Goal: Information Seeking & Learning: Learn about a topic

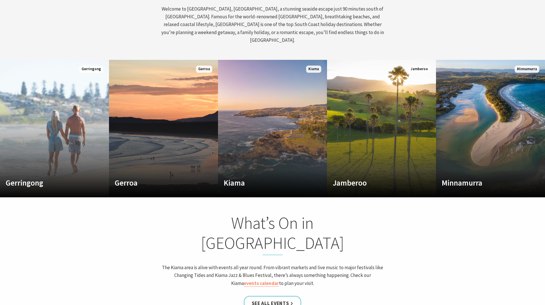
scroll to position [343, 0]
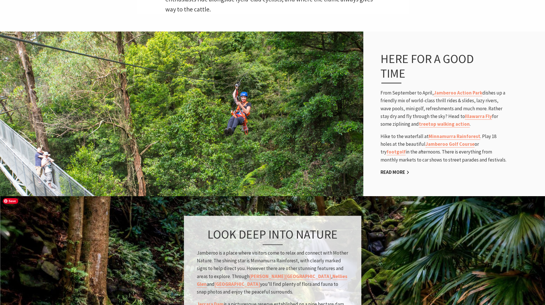
scroll to position [372, 0]
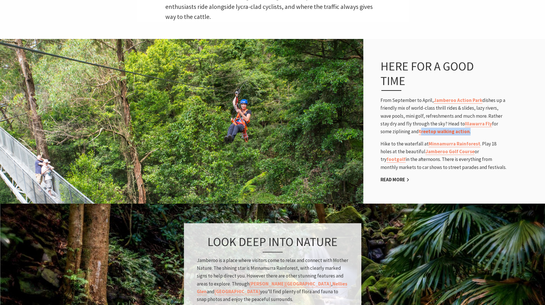
drag, startPoint x: 471, startPoint y: 132, endPoint x: 421, endPoint y: 131, distance: 49.8
click at [421, 131] on p "From September to April, Jamberoo Action Park dishes up a friendly mix of world…" at bounding box center [444, 115] width 126 height 39
drag, startPoint x: 499, startPoint y: 136, endPoint x: 496, endPoint y: 135, distance: 3.5
click at [499, 136] on div "Here for a good time From September to April, Jamberoo Action Park dishes up a …" at bounding box center [443, 120] width 137 height 147
drag, startPoint x: 476, startPoint y: 133, endPoint x: 420, endPoint y: 135, distance: 56.7
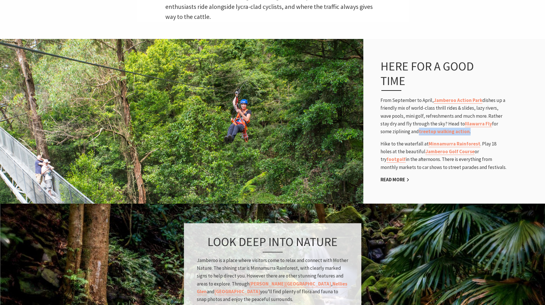
click at [420, 135] on p "From September to April, Jamberoo Action Park dishes up a friendly mix of world…" at bounding box center [444, 115] width 126 height 39
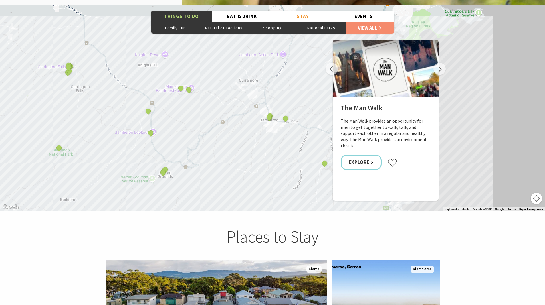
scroll to position [916, 0]
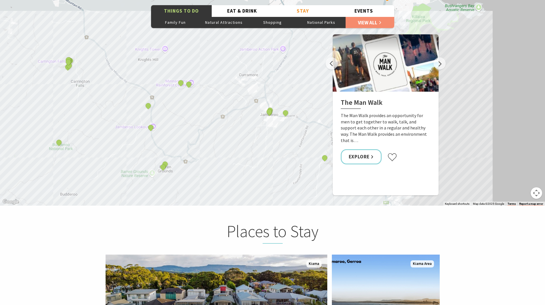
click at [536, 194] on button "Map camera controls" at bounding box center [536, 192] width 11 height 11
click at [520, 193] on button "Zoom out" at bounding box center [521, 192] width 11 height 11
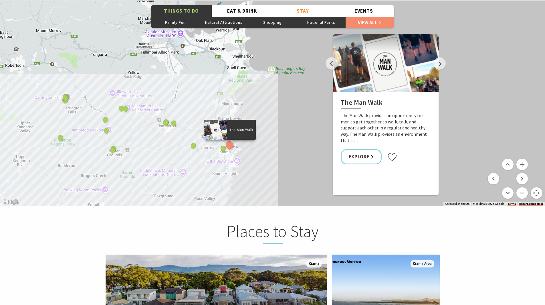
drag, startPoint x: 254, startPoint y: 143, endPoint x: 144, endPoint y: 161, distance: 111.0
click at [144, 161] on div "The Man Walk Budderoo National Park Jamberoo Action Park Jamberoo Pool Nellies …" at bounding box center [272, 102] width 545 height 206
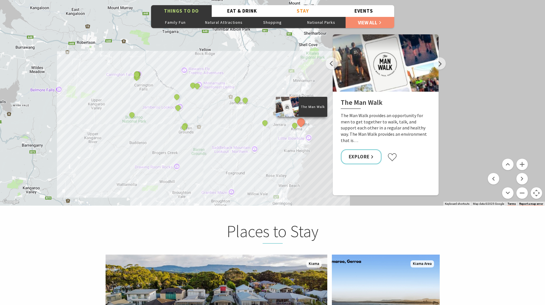
drag, startPoint x: 168, startPoint y: 90, endPoint x: 239, endPoint y: 67, distance: 75.1
click at [239, 67] on div "The Man Walk Budderoo National Park Jamberoo Action Park Jamberoo Pool Nellies …" at bounding box center [272, 102] width 545 height 206
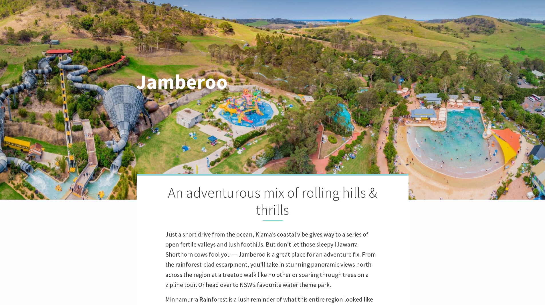
scroll to position [29, 0]
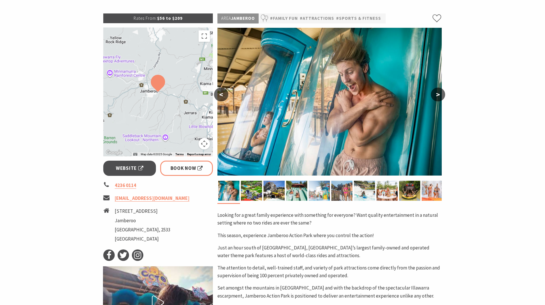
scroll to position [57, 0]
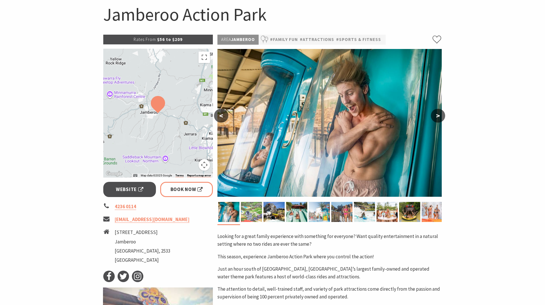
click at [253, 216] on img at bounding box center [251, 212] width 21 height 20
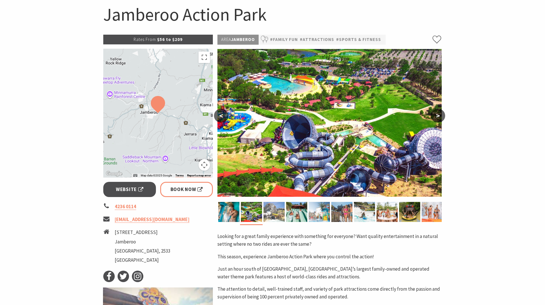
click at [277, 214] on img at bounding box center [274, 212] width 21 height 20
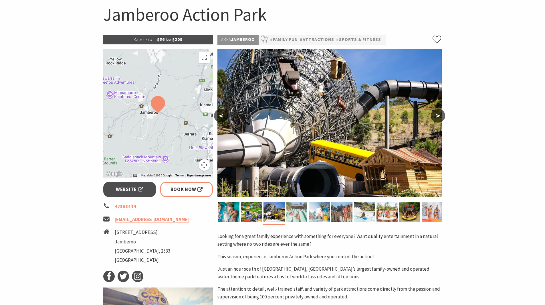
click at [300, 214] on img at bounding box center [296, 212] width 21 height 20
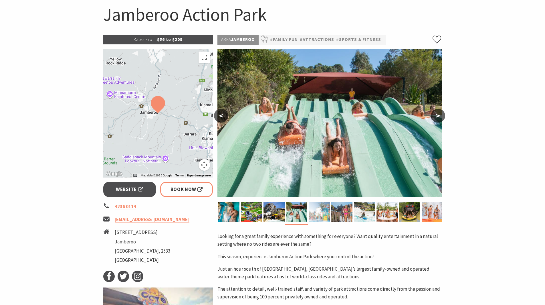
click at [316, 213] on img at bounding box center [319, 212] width 21 height 20
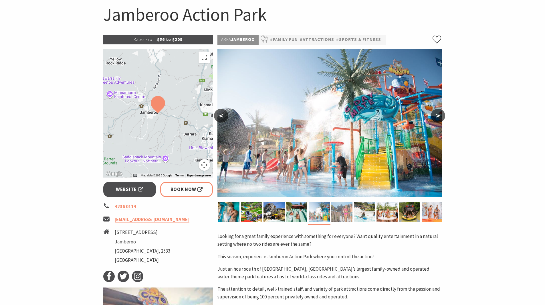
click at [335, 210] on img at bounding box center [341, 212] width 21 height 20
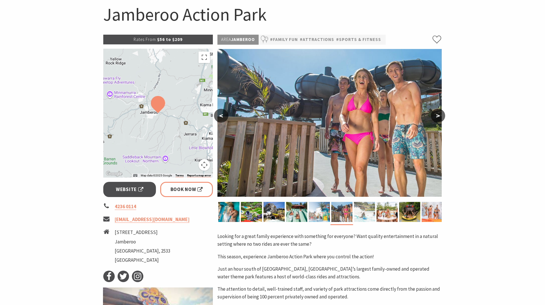
click at [361, 211] on img at bounding box center [364, 212] width 21 height 20
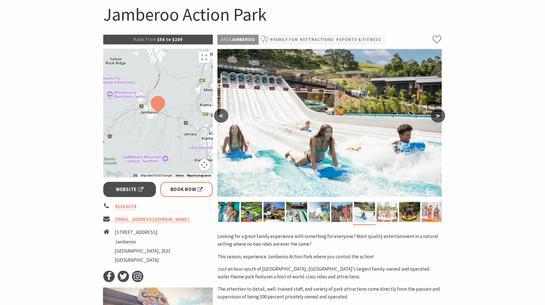
click at [389, 213] on img at bounding box center [387, 212] width 21 height 20
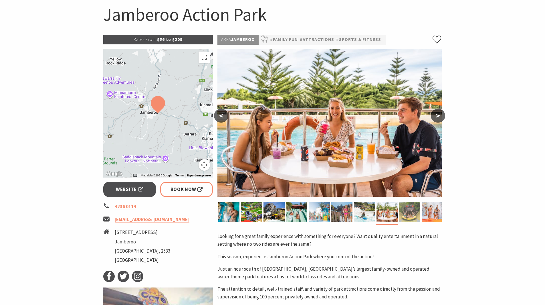
click at [404, 214] on img at bounding box center [409, 212] width 21 height 20
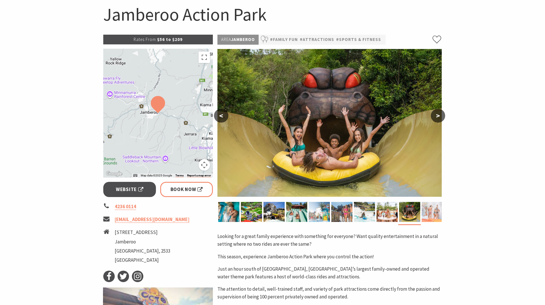
click at [423, 213] on img at bounding box center [432, 212] width 21 height 20
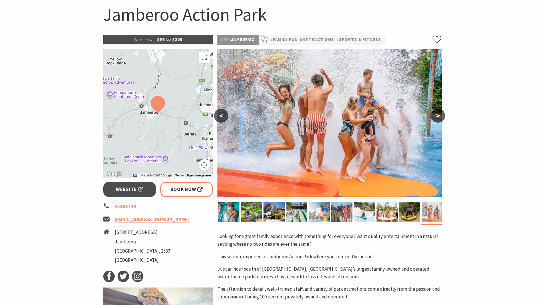
click at [436, 119] on button ">" at bounding box center [438, 116] width 14 height 14
click at [437, 117] on button ">" at bounding box center [438, 116] width 14 height 14
click at [201, 184] on link "Book Now" at bounding box center [186, 189] width 53 height 15
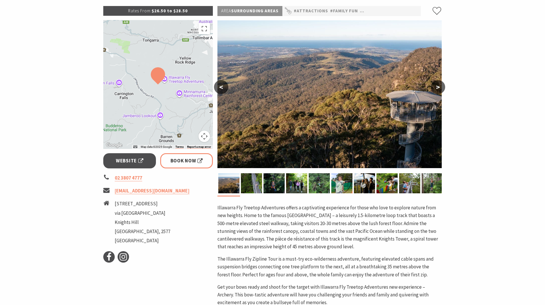
scroll to position [57, 0]
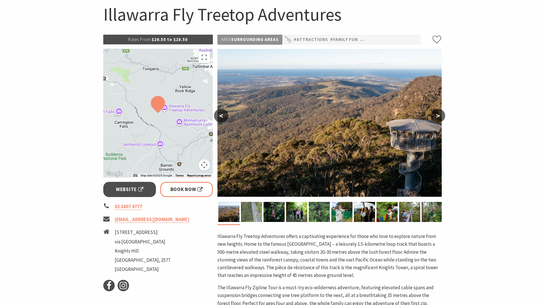
click at [247, 209] on img at bounding box center [251, 212] width 21 height 20
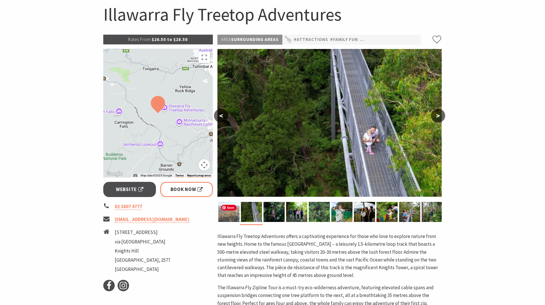
click at [232, 210] on img at bounding box center [228, 212] width 21 height 20
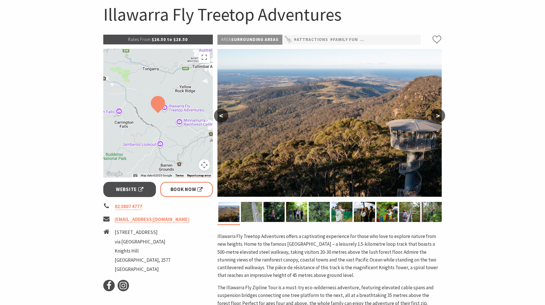
click at [246, 212] on img at bounding box center [251, 212] width 21 height 20
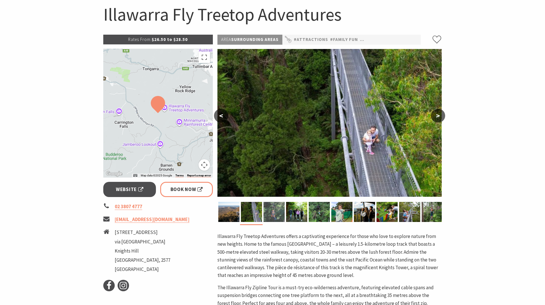
click at [266, 213] on img at bounding box center [274, 212] width 21 height 20
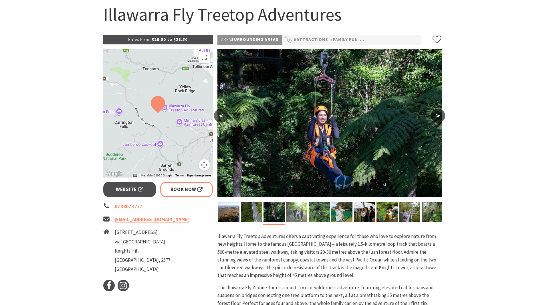
click at [292, 212] on img at bounding box center [296, 212] width 21 height 20
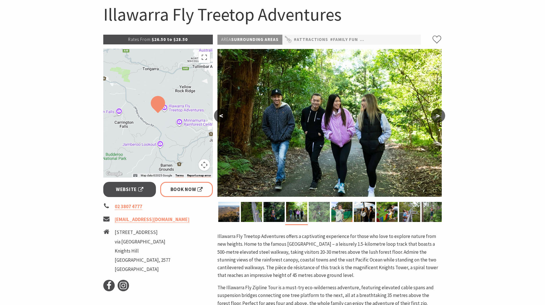
click at [310, 210] on img at bounding box center [319, 212] width 21 height 20
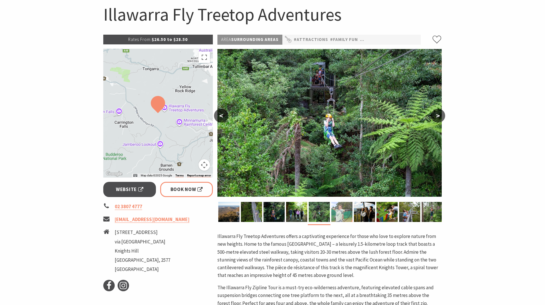
click at [332, 211] on img at bounding box center [341, 212] width 21 height 20
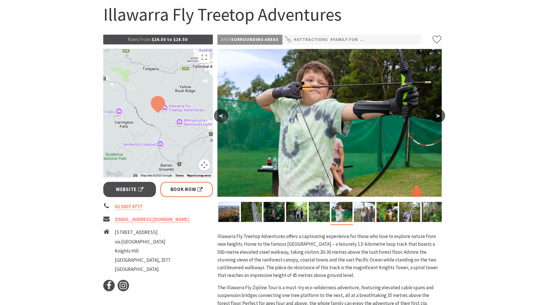
click at [363, 211] on img at bounding box center [364, 212] width 21 height 20
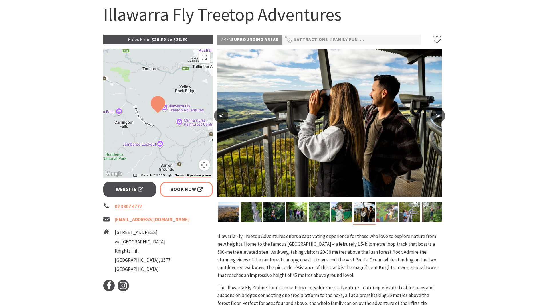
click at [385, 211] on img at bounding box center [387, 212] width 21 height 20
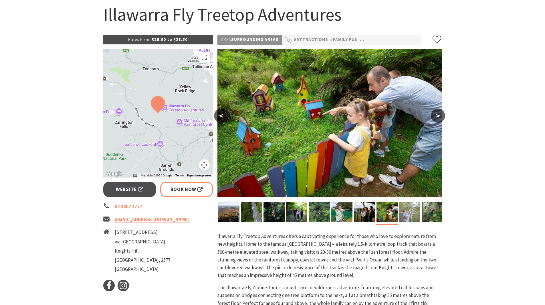
click at [410, 213] on img at bounding box center [409, 212] width 21 height 20
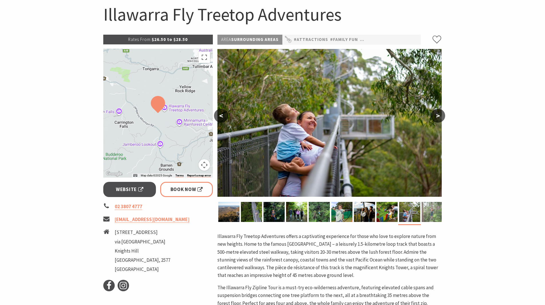
click at [436, 214] on img at bounding box center [432, 212] width 21 height 20
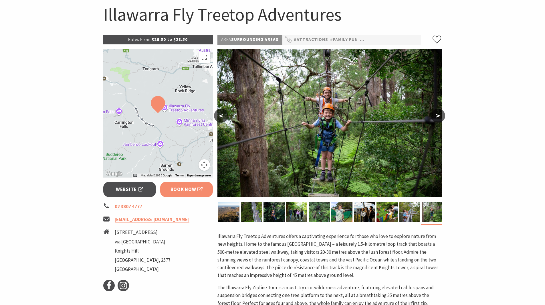
click at [183, 189] on span "Book Now" at bounding box center [187, 189] width 32 height 8
click at [203, 165] on button "Map camera controls" at bounding box center [204, 164] width 11 height 11
click at [191, 166] on button "Zoom out" at bounding box center [189, 164] width 11 height 11
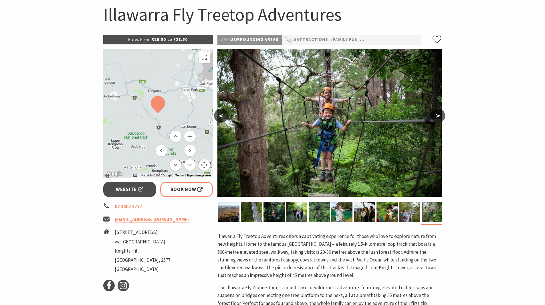
click at [191, 166] on button "Zoom out" at bounding box center [189, 164] width 11 height 11
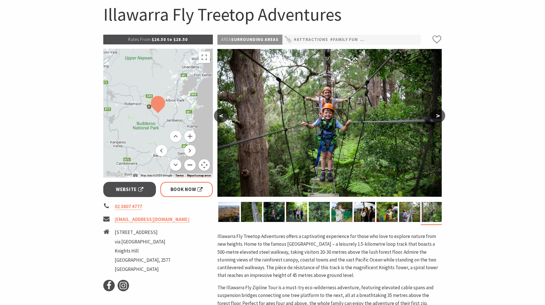
click at [191, 166] on button "Zoom out" at bounding box center [189, 164] width 11 height 11
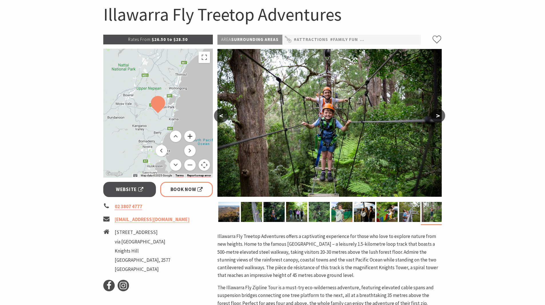
click at [191, 136] on button "Zoom in" at bounding box center [189, 135] width 11 height 11
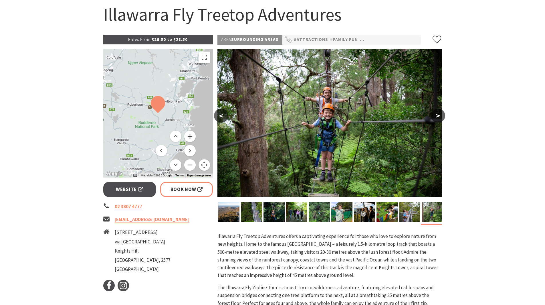
click at [191, 136] on button "Zoom in" at bounding box center [189, 135] width 11 height 11
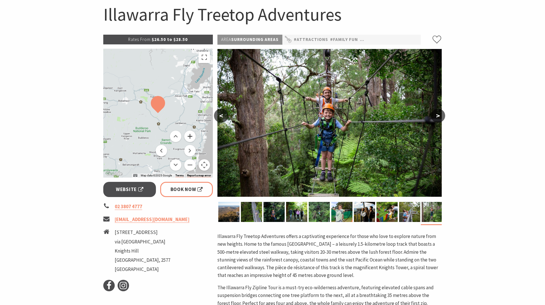
click at [191, 136] on button "Zoom in" at bounding box center [189, 135] width 11 height 11
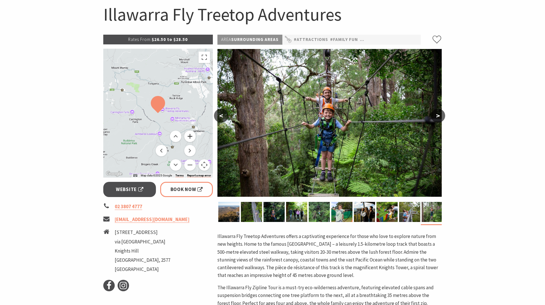
click at [191, 136] on button "Zoom in" at bounding box center [189, 135] width 11 height 11
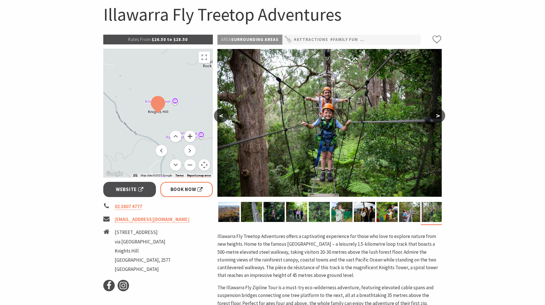
click at [191, 136] on button "Zoom in" at bounding box center [189, 135] width 11 height 11
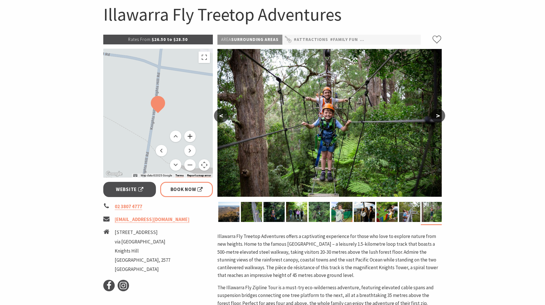
click at [191, 136] on button "Zoom in" at bounding box center [189, 135] width 11 height 11
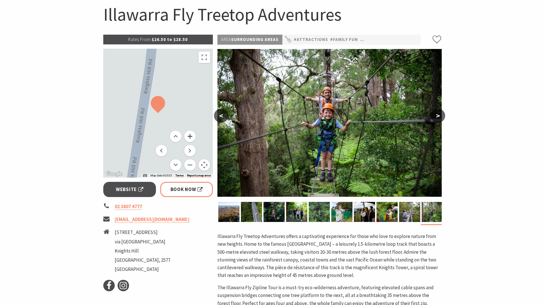
click at [191, 136] on button "Zoom in" at bounding box center [189, 135] width 11 height 11
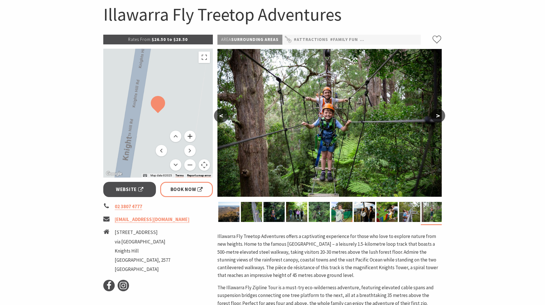
click at [191, 136] on button "Zoom in" at bounding box center [189, 135] width 11 height 11
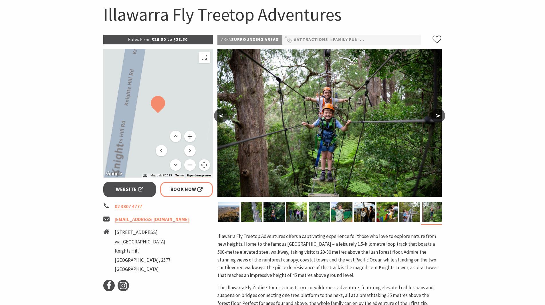
click at [191, 136] on button "Zoom in" at bounding box center [189, 135] width 11 height 11
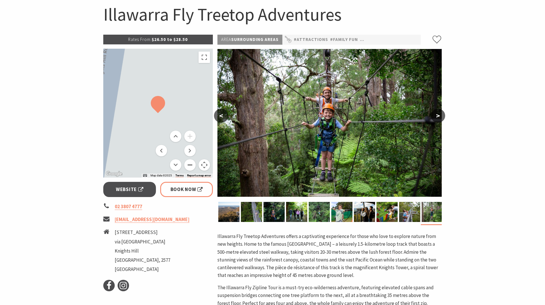
click at [190, 165] on button "Zoom out" at bounding box center [189, 164] width 11 height 11
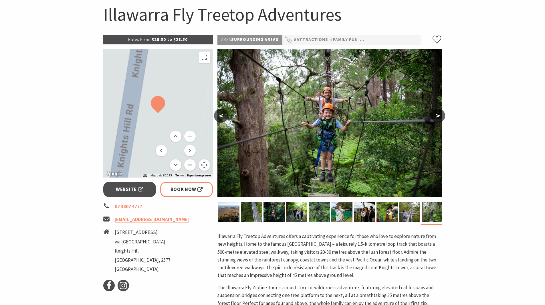
click at [190, 165] on button "Zoom out" at bounding box center [189, 164] width 11 height 11
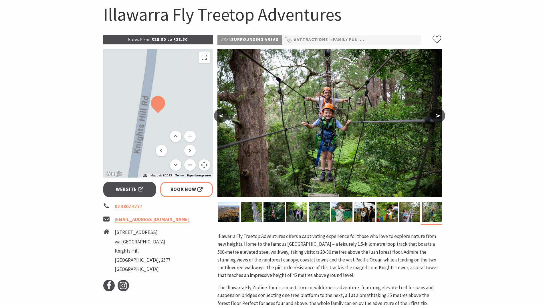
click at [190, 165] on button "Zoom out" at bounding box center [189, 164] width 11 height 11
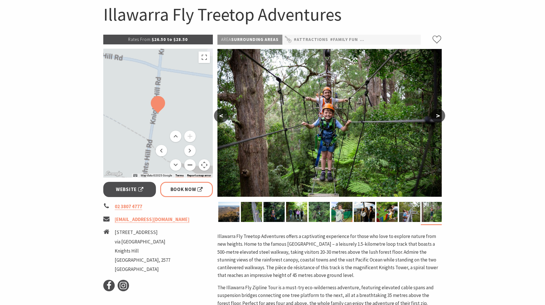
click at [190, 165] on button "Zoom out" at bounding box center [189, 164] width 11 height 11
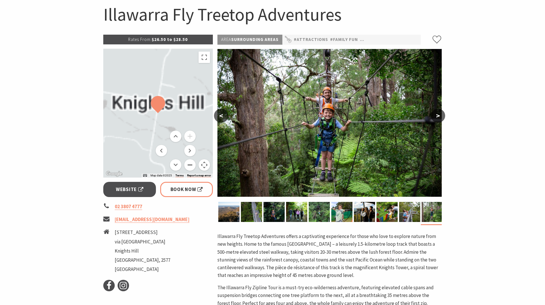
click at [190, 165] on button "Zoom out" at bounding box center [189, 164] width 11 height 11
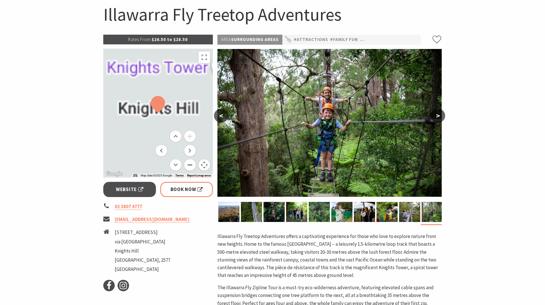
click at [190, 165] on button "Zoom out" at bounding box center [189, 164] width 11 height 11
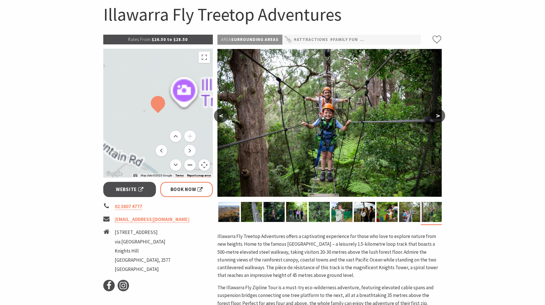
click at [190, 165] on button "Zoom out" at bounding box center [189, 164] width 11 height 11
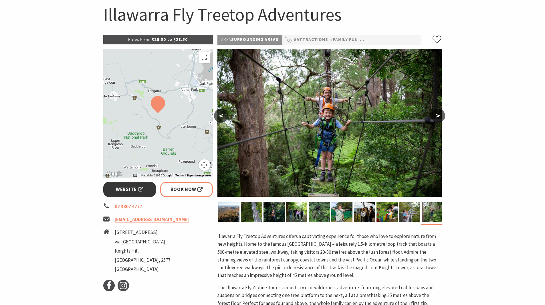
click at [128, 191] on span "Website" at bounding box center [129, 189] width 27 height 8
